Goal: Find specific page/section: Find specific page/section

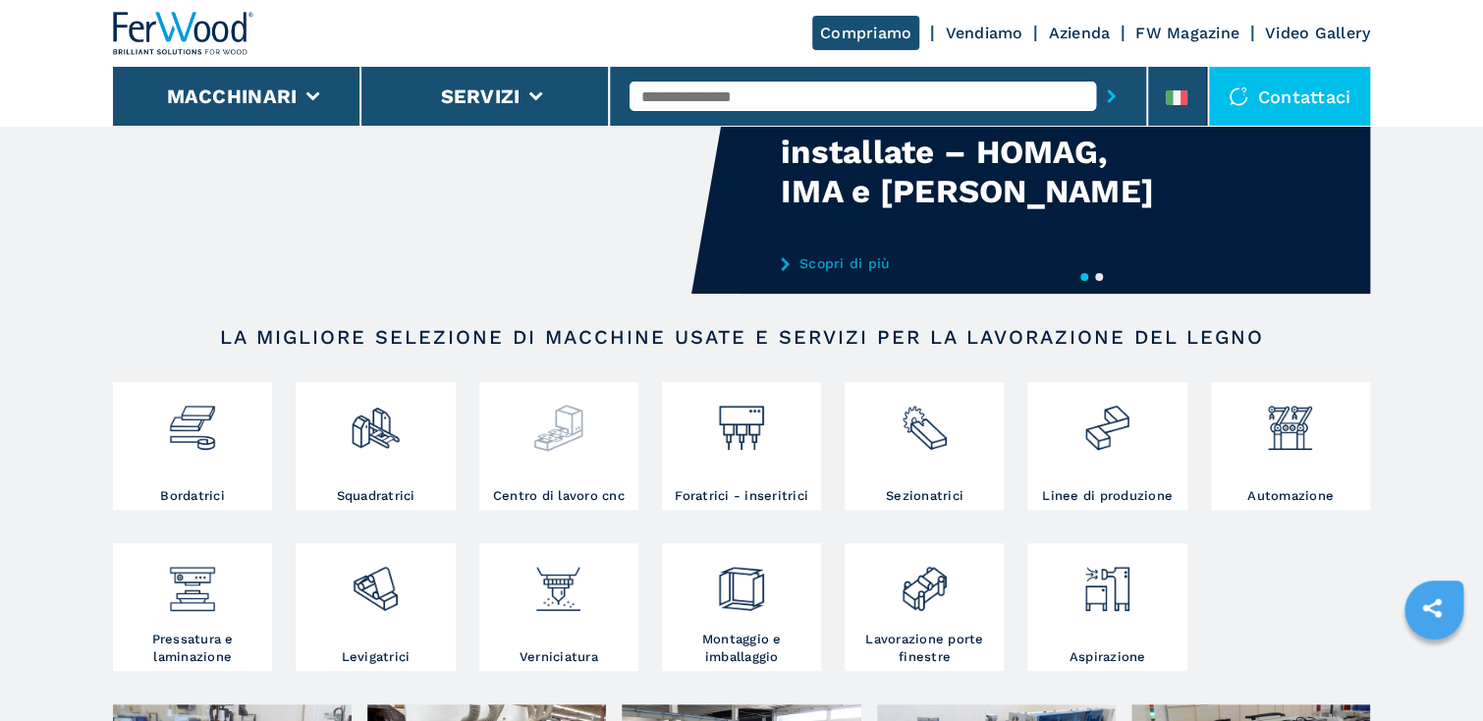
scroll to position [157, 0]
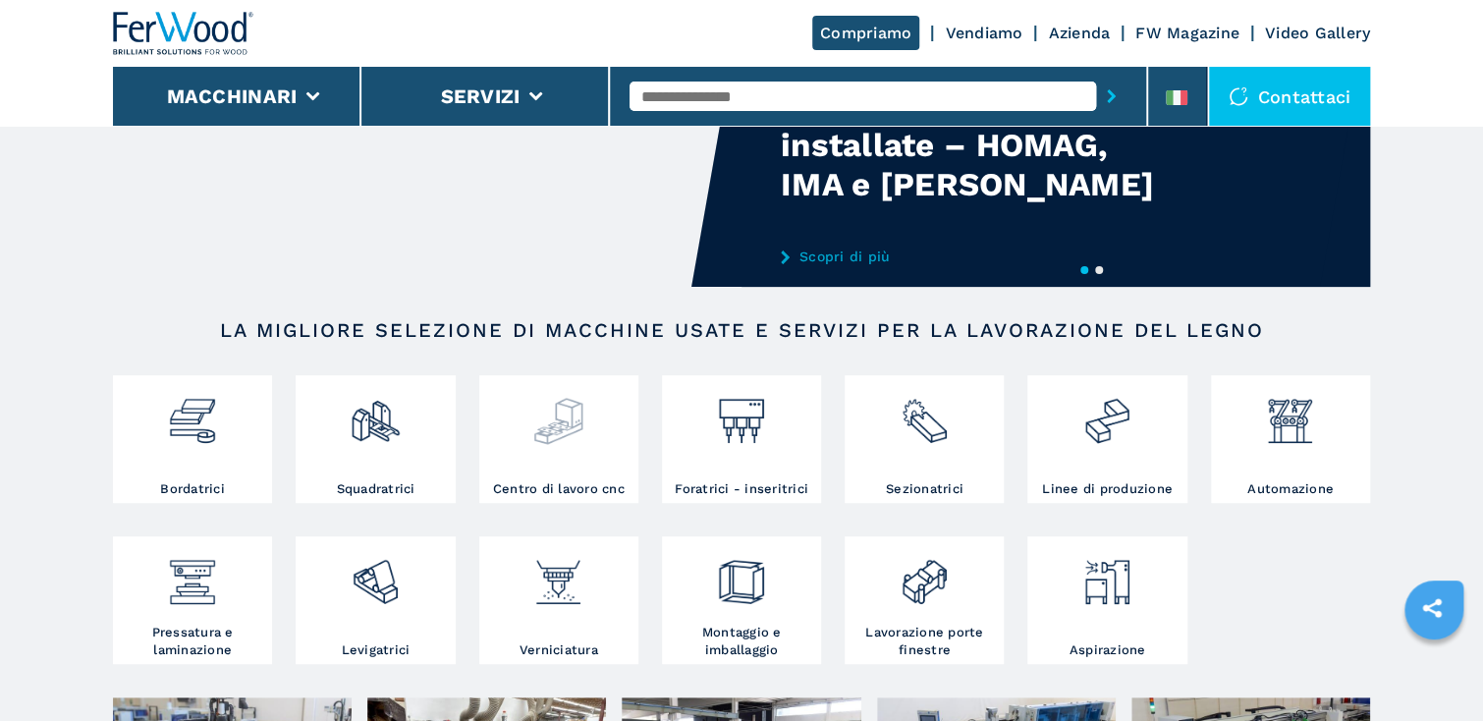
click at [551, 444] on img at bounding box center [558, 413] width 52 height 67
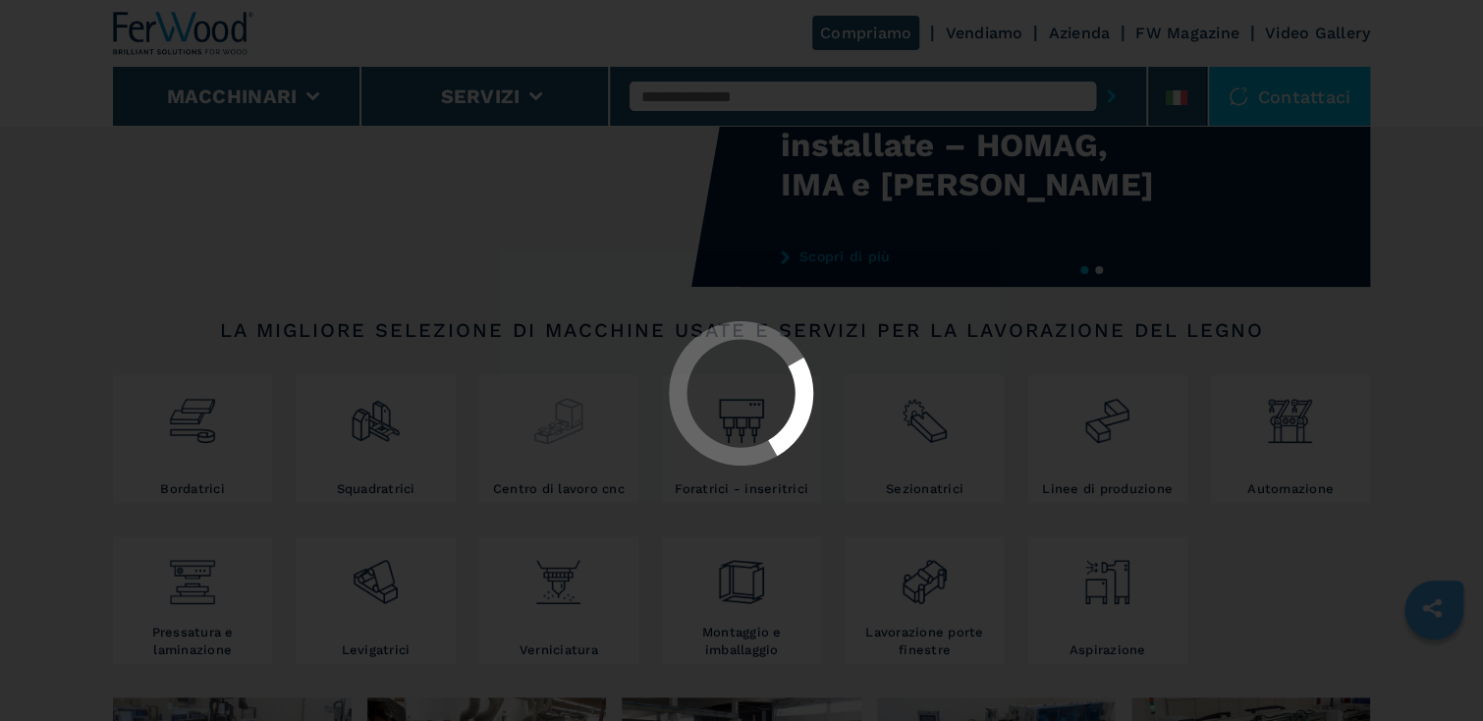
scroll to position [0, 0]
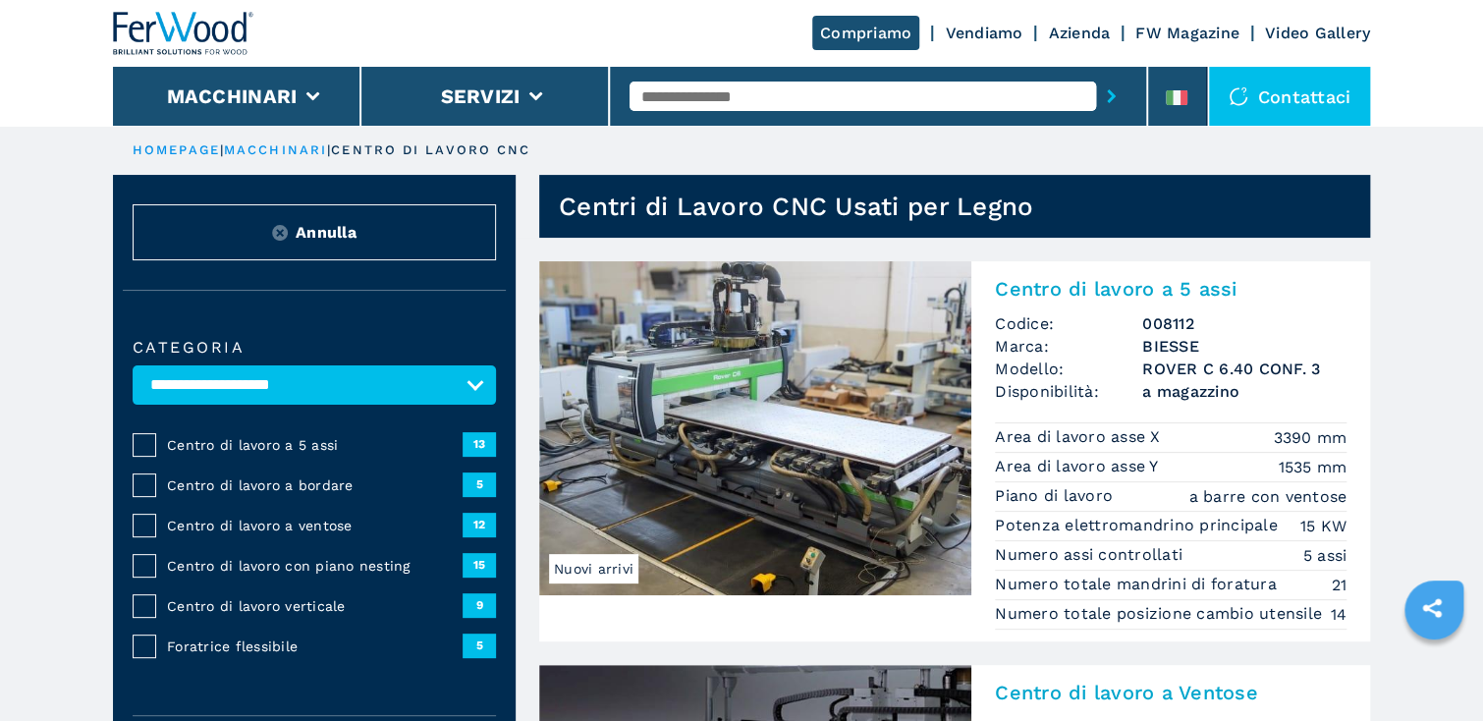
click at [293, 528] on span "Centro di lavoro a ventose" at bounding box center [315, 526] width 296 height 20
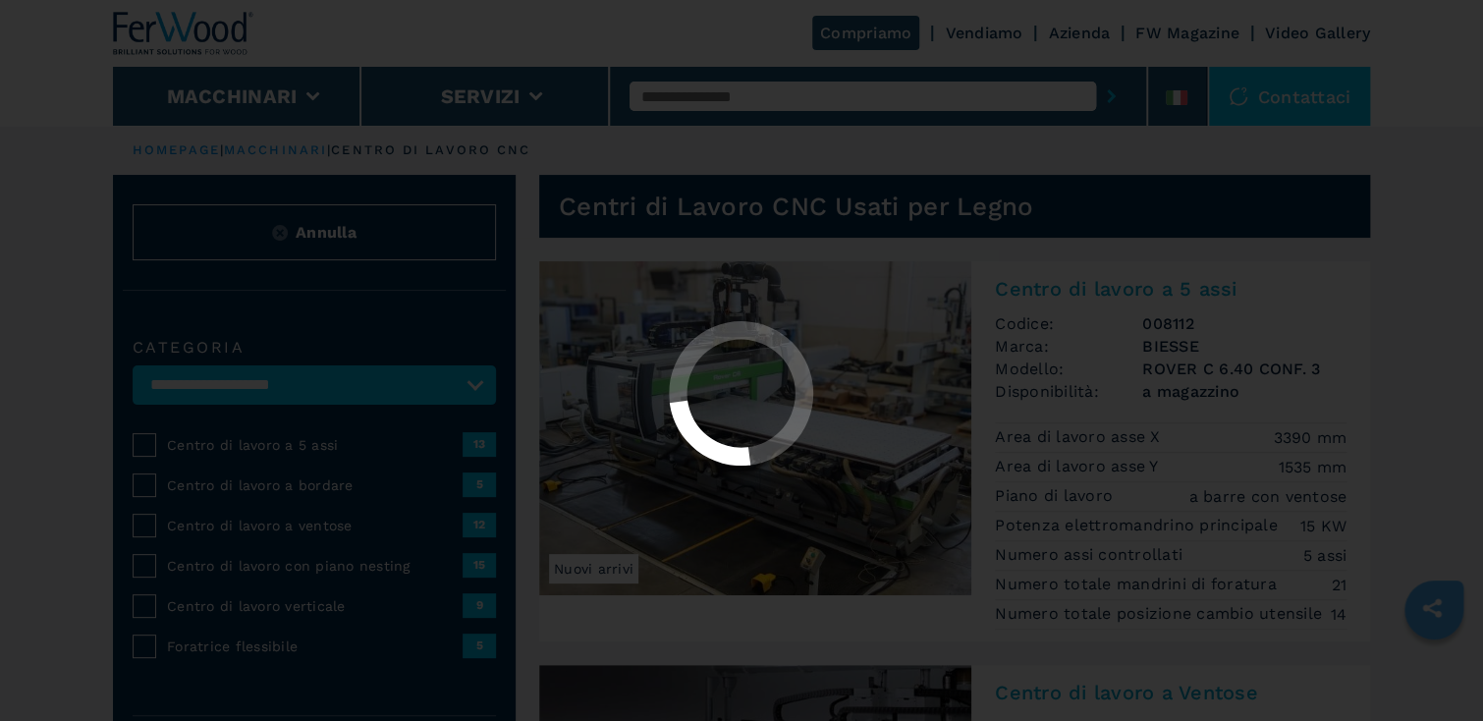
select select "**********"
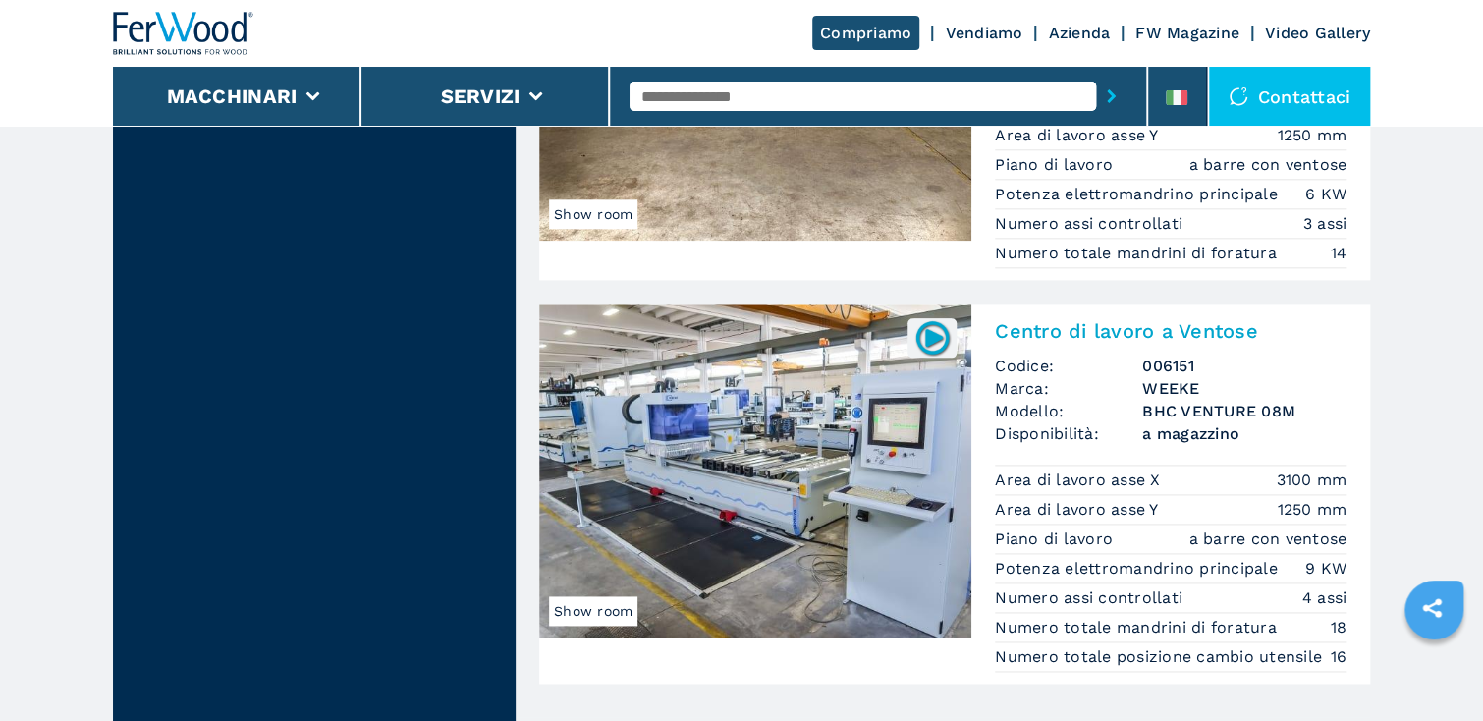
scroll to position [4713, 0]
